Goal: Use online tool/utility: Use online tool/utility

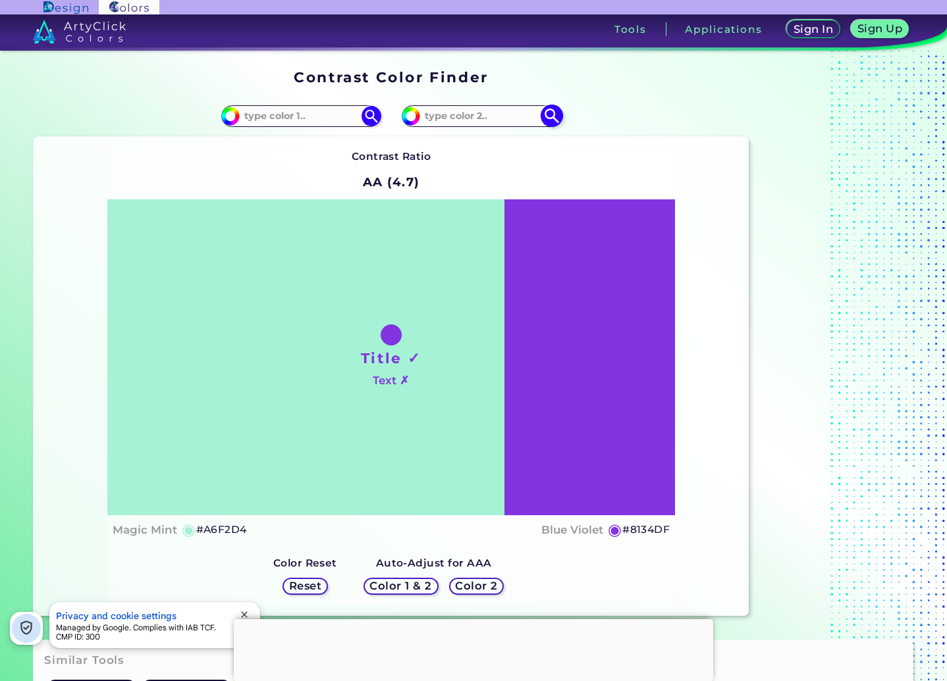
click at [487, 116] on input at bounding box center [481, 116] width 122 height 18
paste input "db8064"
click at [485, 116] on input "db8064" at bounding box center [481, 116] width 122 height 18
type input "db8064"
type input "#db8064"
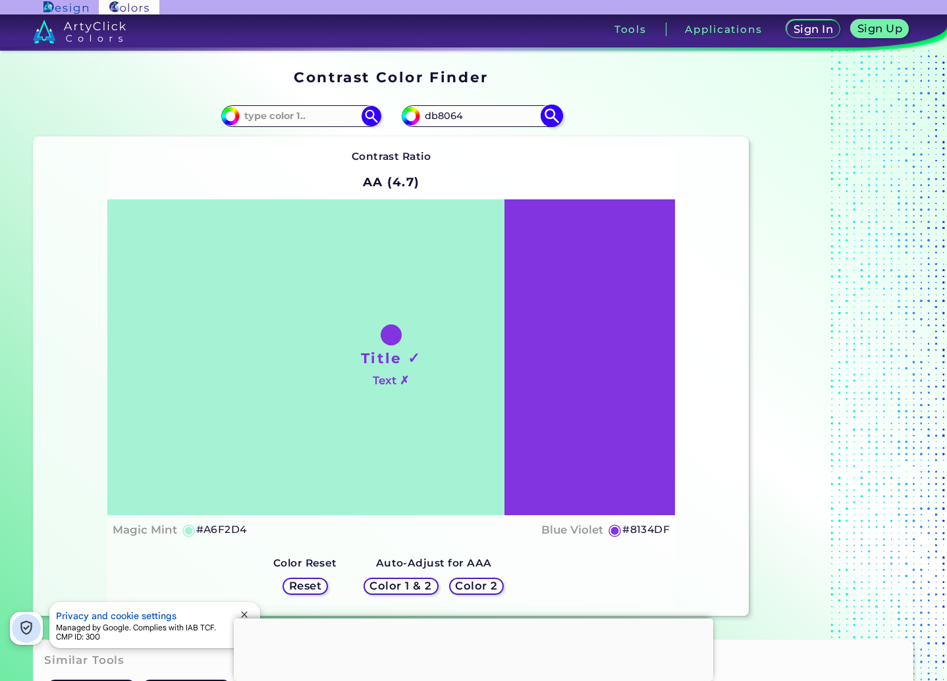
type input "#DB8064"
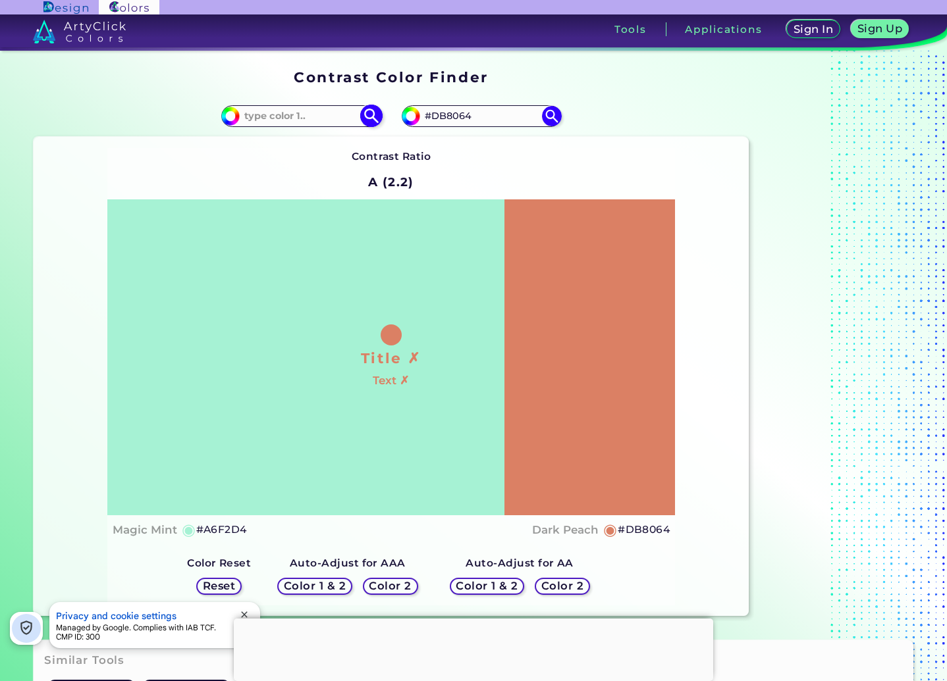
click at [313, 118] on input at bounding box center [301, 116] width 122 height 18
click at [366, 120] on img at bounding box center [370, 116] width 23 height 23
